Goal: Task Accomplishment & Management: Manage account settings

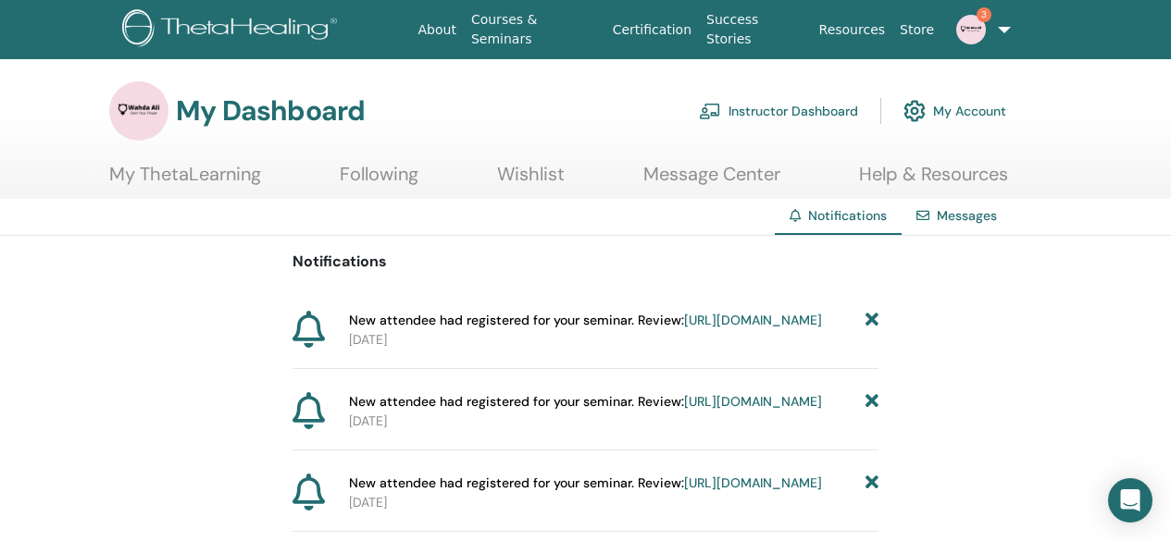
click at [757, 104] on link "Instructor Dashboard" at bounding box center [778, 111] width 159 height 41
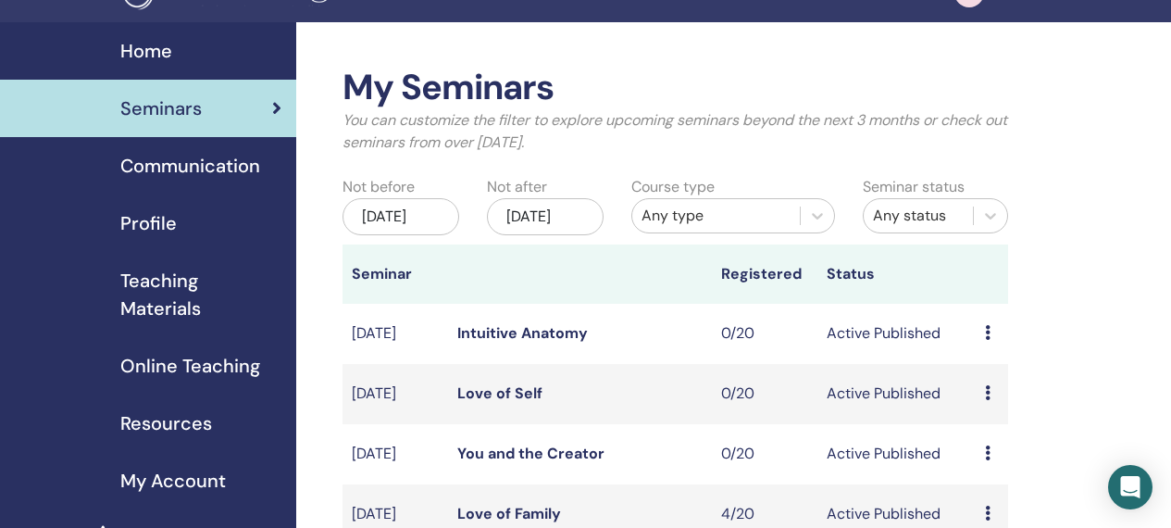
click at [704, 335] on td "Intuitive Anatomy" at bounding box center [580, 334] width 264 height 60
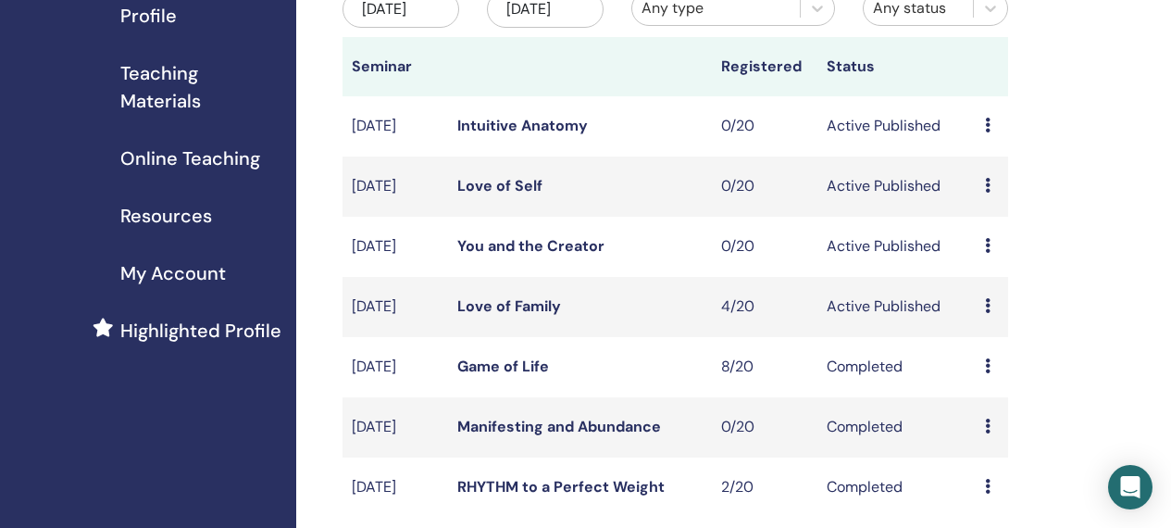
scroll to position [296, 0]
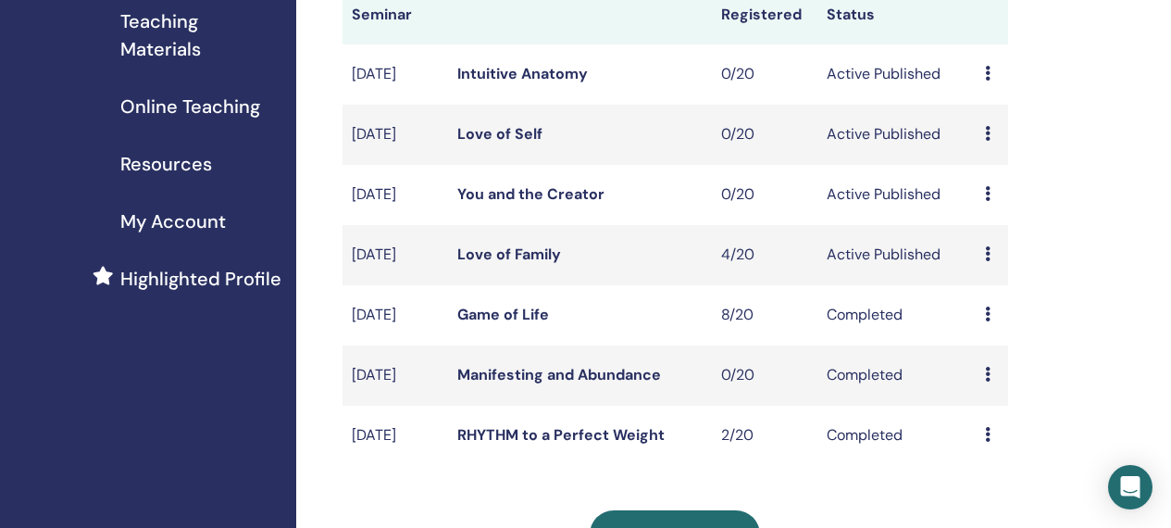
click at [989, 261] on icon at bounding box center [988, 253] width 6 height 15
click at [993, 341] on link "Attendees" at bounding box center [1000, 344] width 70 height 19
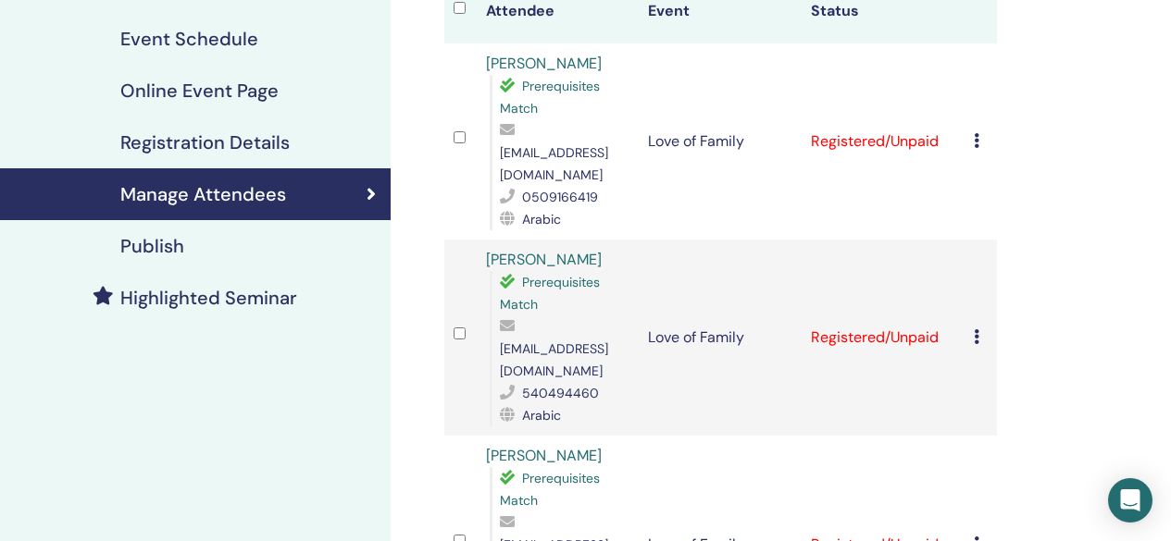
scroll to position [185, 0]
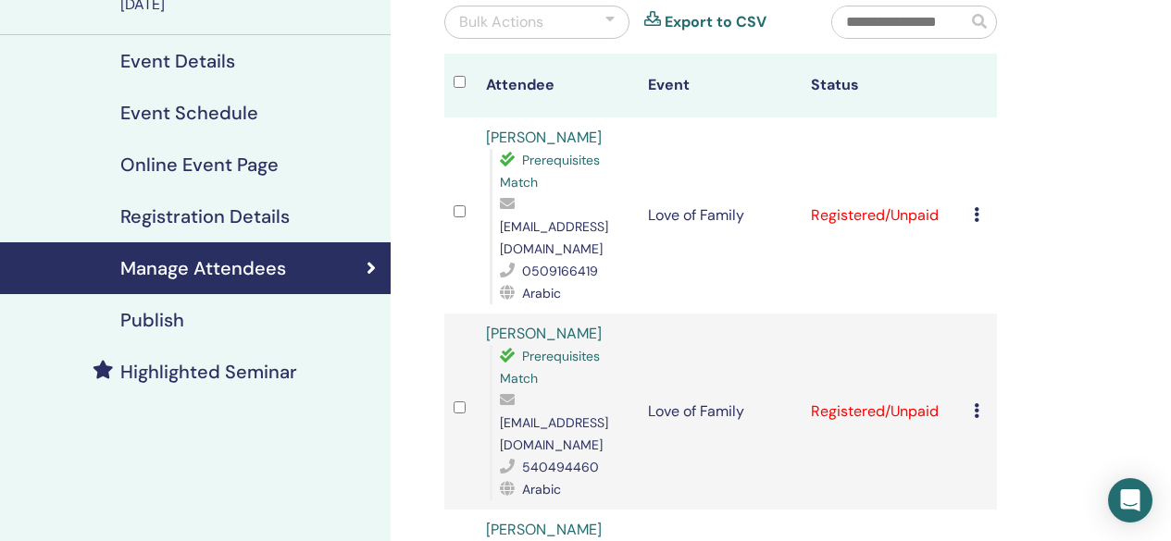
click at [977, 207] on icon at bounding box center [977, 214] width 6 height 15
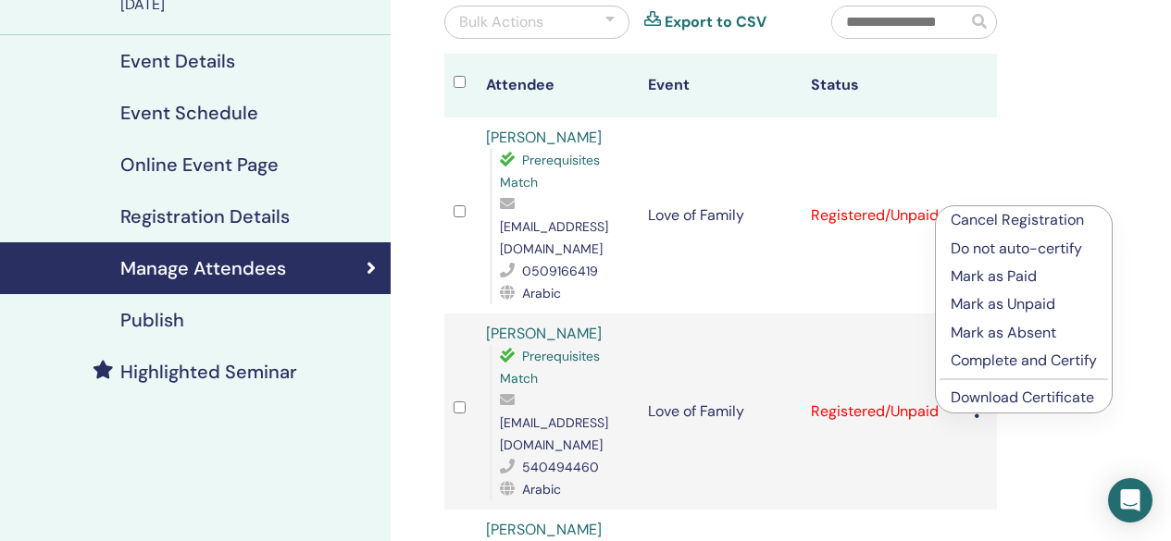
click at [767, 267] on td "Love of Family" at bounding box center [720, 216] width 163 height 196
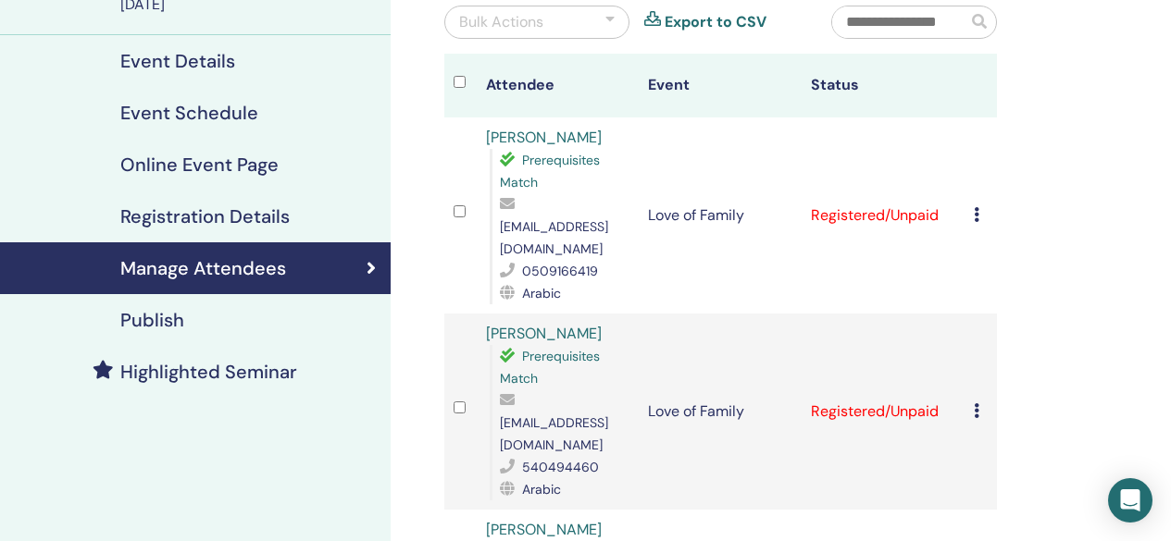
click at [526, 137] on link "Fatima Alsuwaidi" at bounding box center [544, 137] width 116 height 19
